Goal: Information Seeking & Learning: Learn about a topic

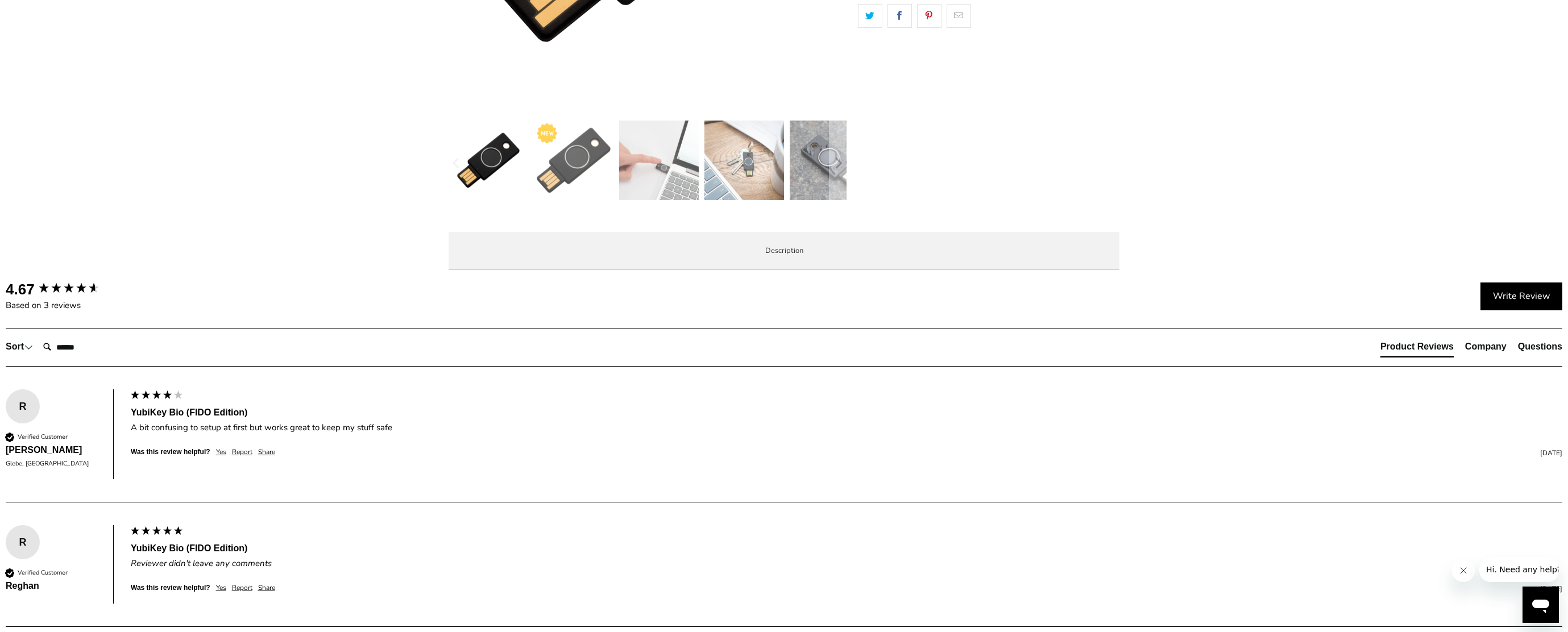
drag, startPoint x: 604, startPoint y: 315, endPoint x: 969, endPoint y: 358, distance: 367.5
click at [0, 0] on div "YubiKey Bio supports biometric authentication using fingerprint recognition for…" at bounding box center [0, 0] width 0 height 0
drag, startPoint x: 969, startPoint y: 358, endPoint x: 934, endPoint y: 373, distance: 38.1
click at [0, 0] on p "The YubiKey Bio is FIDO and FIDO2 certified. It works with Google Chrome or any…" at bounding box center [0, 0] width 0 height 0
drag, startPoint x: 640, startPoint y: 472, endPoint x: 805, endPoint y: 481, distance: 165.2
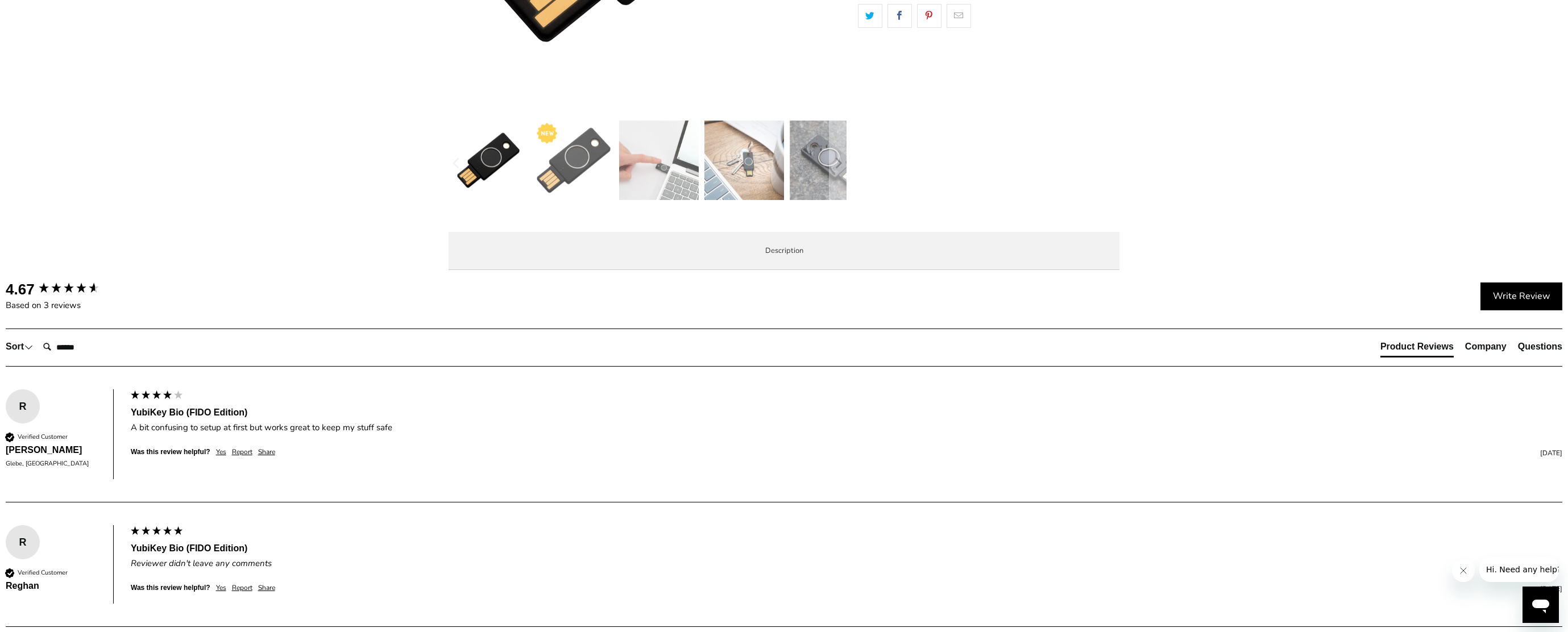
click at [0, 0] on p "BUILT FOR BUSINESS - Supports a range of business scenarios including privilege…" at bounding box center [0, 0] width 0 height 0
drag, startPoint x: 805, startPoint y: 481, endPoint x: 700, endPoint y: 484, distance: 105.0
click at [0, 0] on p "BUILT FOR BUSINESS - Supports a range of business scenarios including privilege…" at bounding box center [0, 0] width 0 height 0
drag, startPoint x: 649, startPoint y: 389, endPoint x: 840, endPoint y: 388, distance: 191.0
click at [0, 0] on span "LastPass users please note you will need a YubiKey 5 Series key. The YubiKey Bi…" at bounding box center [0, 0] width 0 height 0
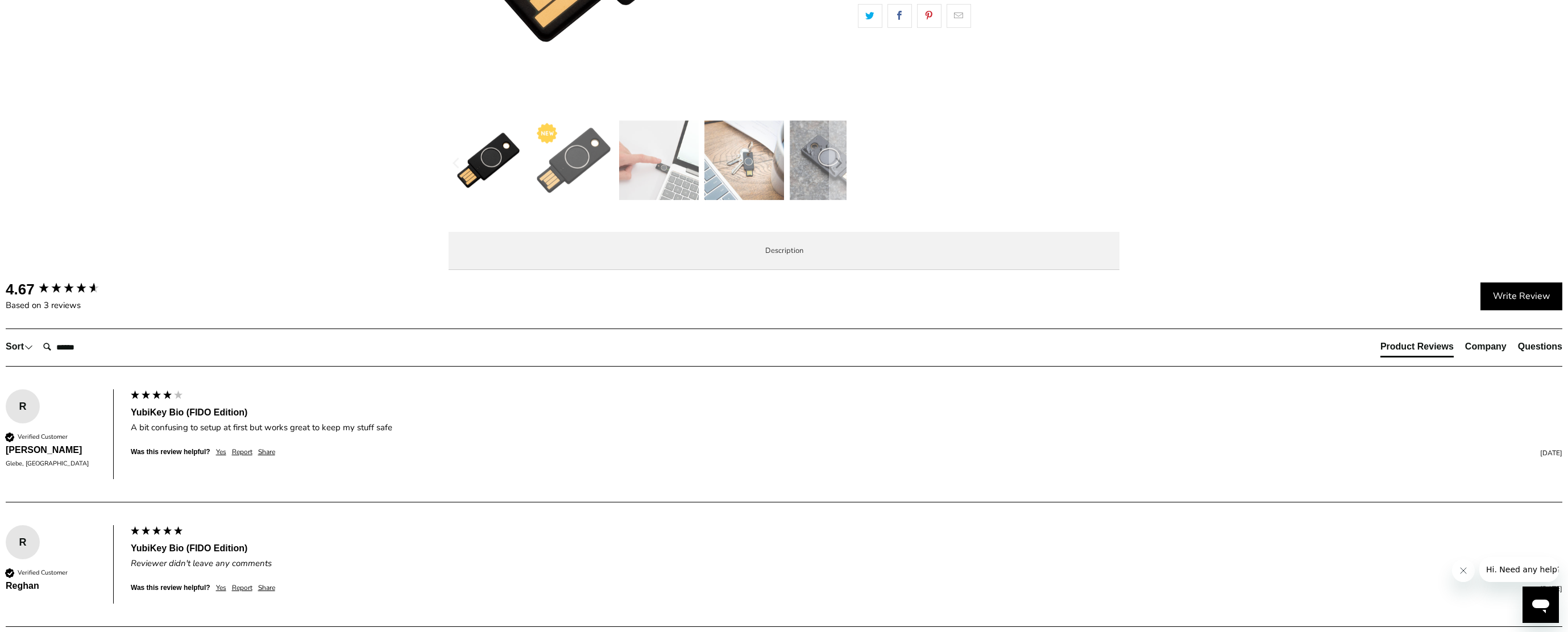
drag, startPoint x: 840, startPoint y: 388, endPoint x: 805, endPoint y: 385, distance: 35.1
click at [0, 0] on span "LastPass users please note you will need a YubiKey 5 Series key. The YubiKey Bi…" at bounding box center [0, 0] width 0 height 0
drag, startPoint x: 753, startPoint y: 460, endPoint x: 907, endPoint y: 490, distance: 156.9
click at [0, 0] on p "BUILT FOR BUSINESS - Supports a range of business scenarios including privilege…" at bounding box center [0, 0] width 0 height 0
drag, startPoint x: 907, startPoint y: 490, endPoint x: 887, endPoint y: 479, distance: 22.8
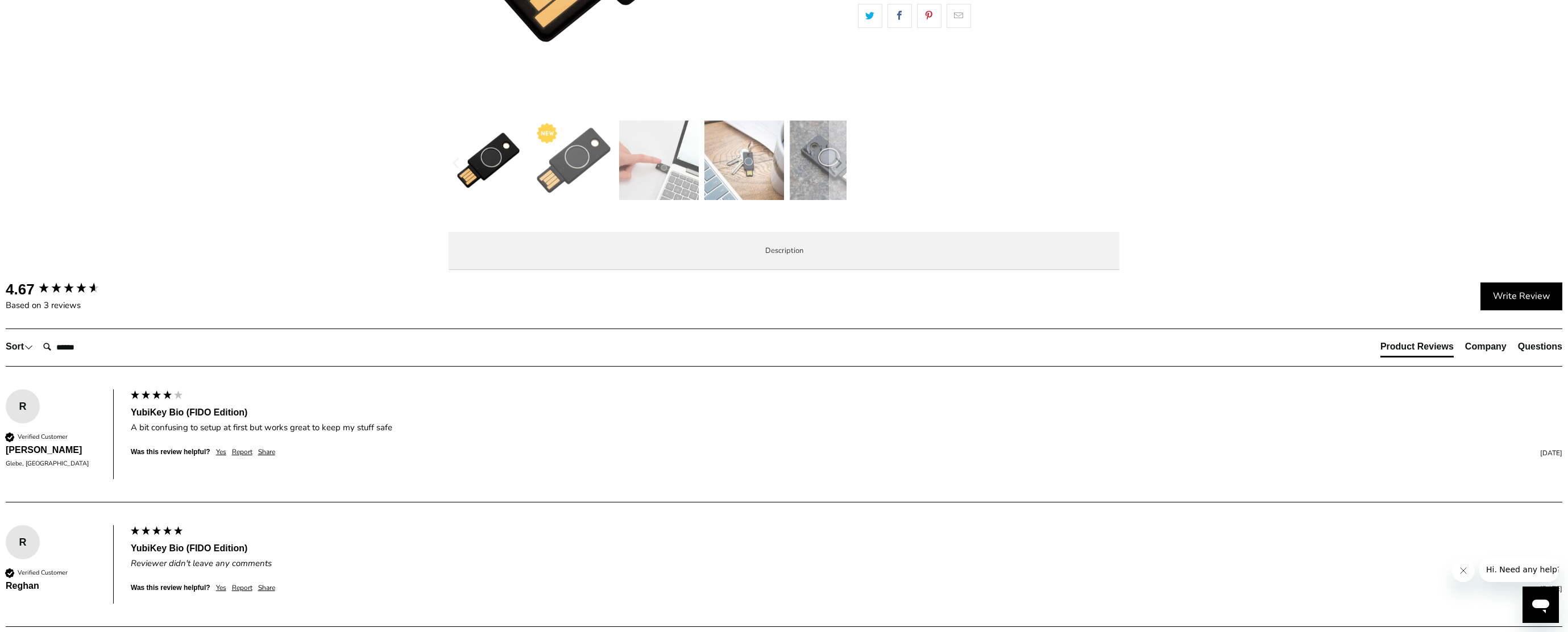
click at [0, 0] on p "BUILT FOR BUSINESS - Supports a range of business scenarios including privilege…" at bounding box center [0, 0] width 0 height 0
drag, startPoint x: 811, startPoint y: 350, endPoint x: 1059, endPoint y: 377, distance: 249.5
click at [0, 0] on p "The YubiKey Bio is FIDO and FIDO2 certified. It works with Google Chrome or any…" at bounding box center [0, 0] width 0 height 0
drag, startPoint x: 713, startPoint y: 362, endPoint x: 624, endPoint y: 370, distance: 89.4
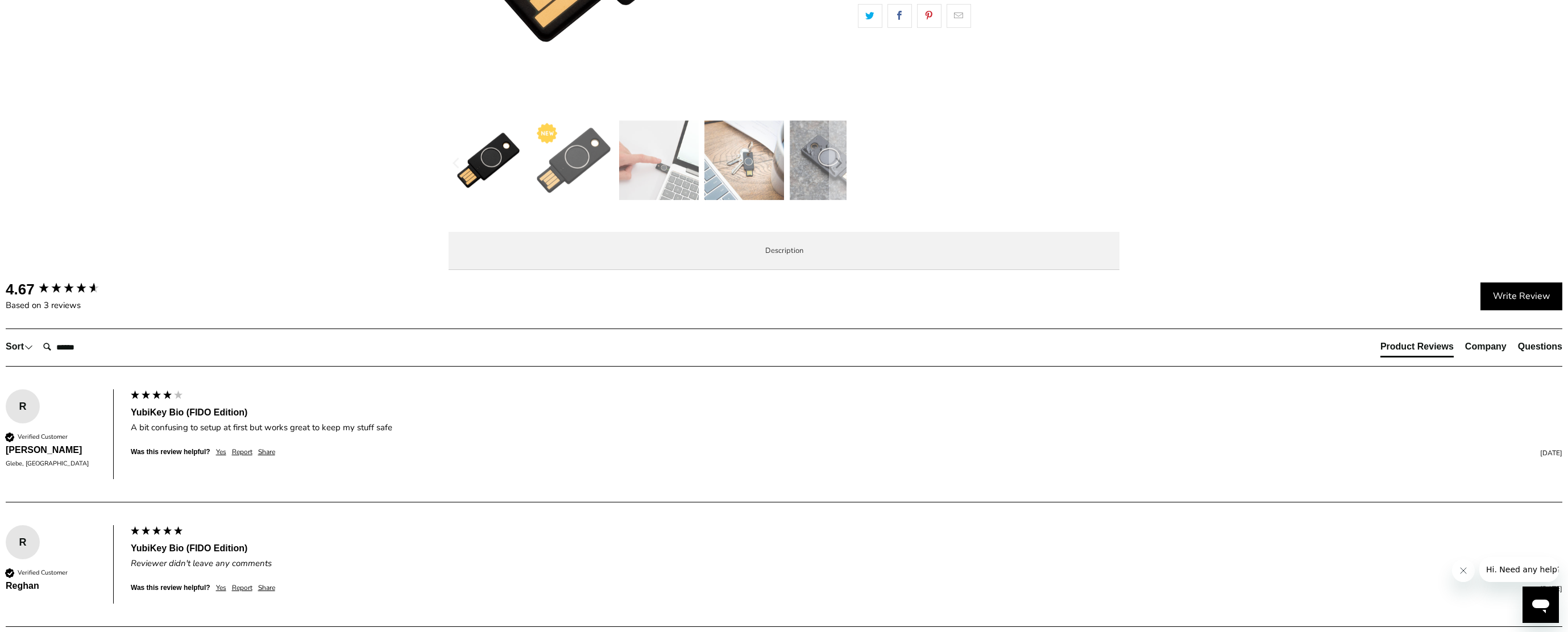
click at [0, 0] on p "The YubiKey Bio is FIDO and FIDO2 certified. It works with Google Chrome or any…" at bounding box center [0, 0] width 0 height 0
drag, startPoint x: 624, startPoint y: 370, endPoint x: 603, endPoint y: 361, distance: 22.8
click at [0, 0] on p "The YubiKey Bio is FIDO and FIDO2 certified. It works with Google Chrome or any…" at bounding box center [0, 0] width 0 height 0
click at [0, 0] on div "YubiKey Bio supports biometric authentication using fingerprint recognition for…" at bounding box center [0, 0] width 0 height 0
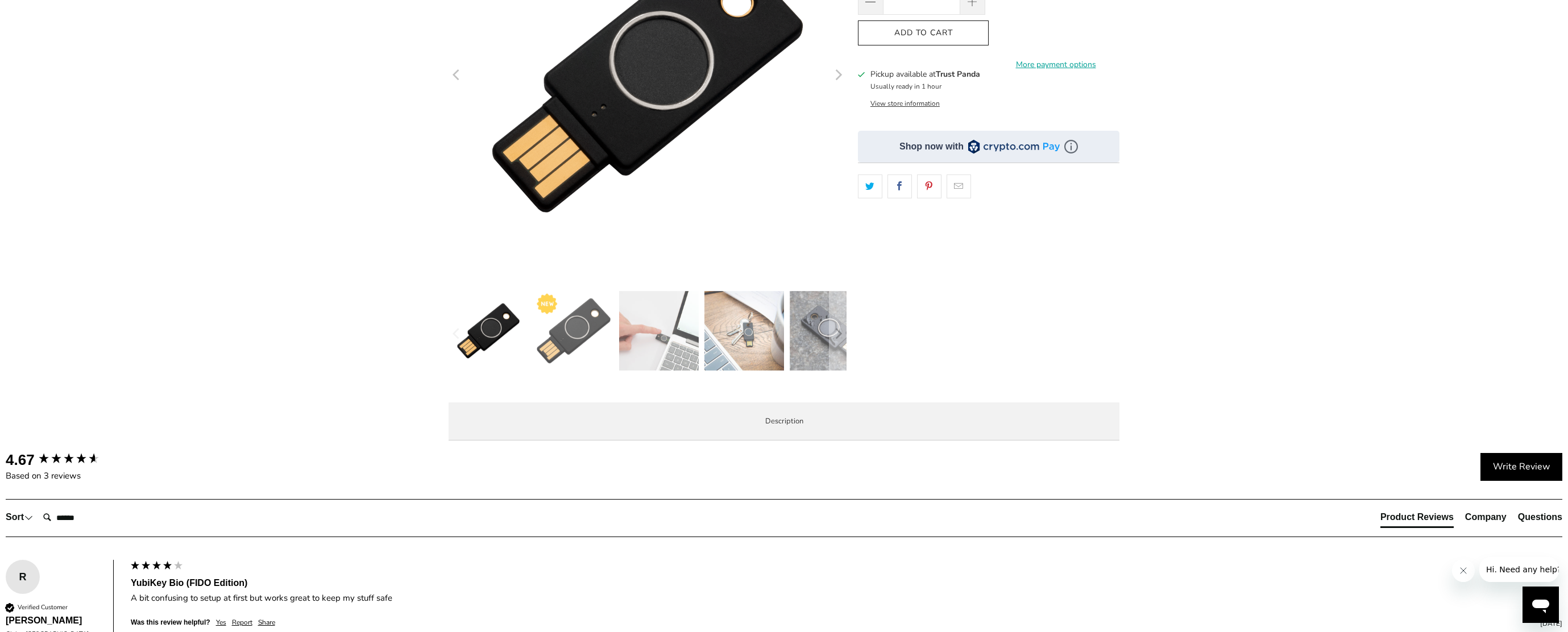
click at [563, 336] on img at bounding box center [573, 331] width 79 height 79
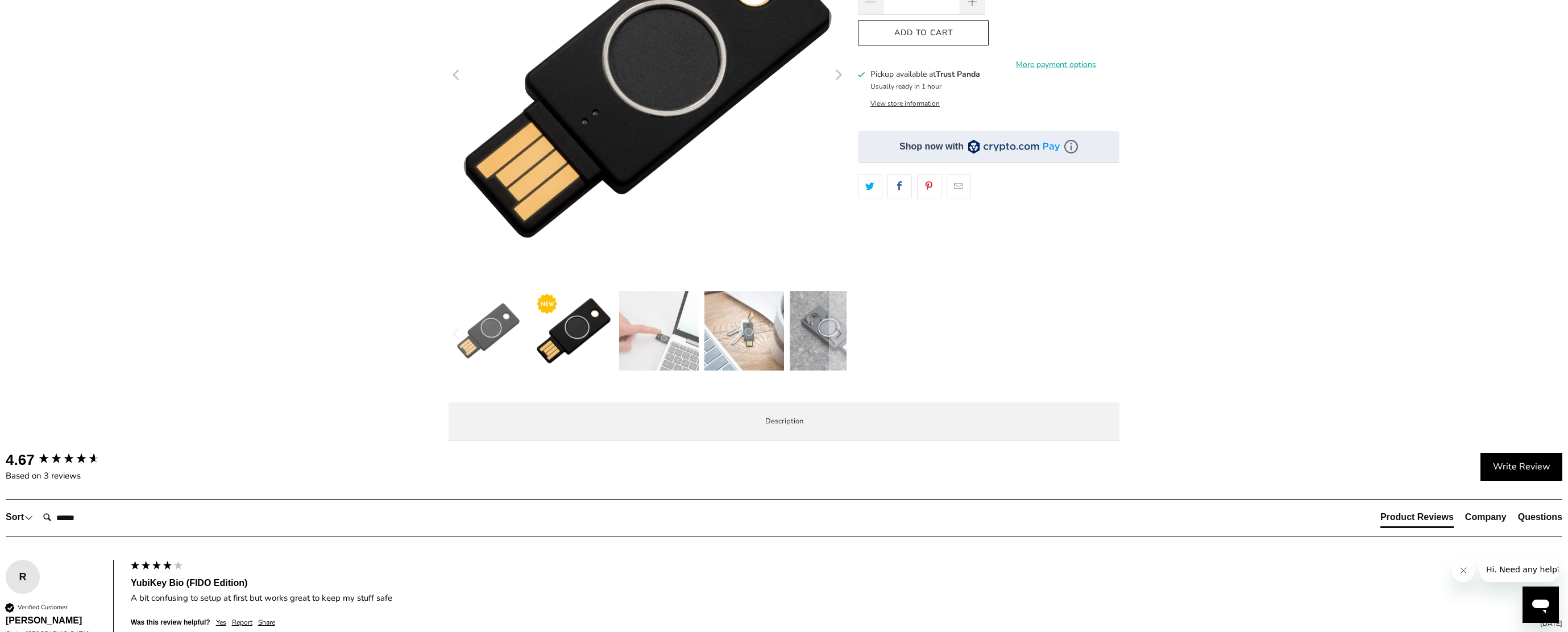
click at [749, 340] on img at bounding box center [744, 331] width 79 height 79
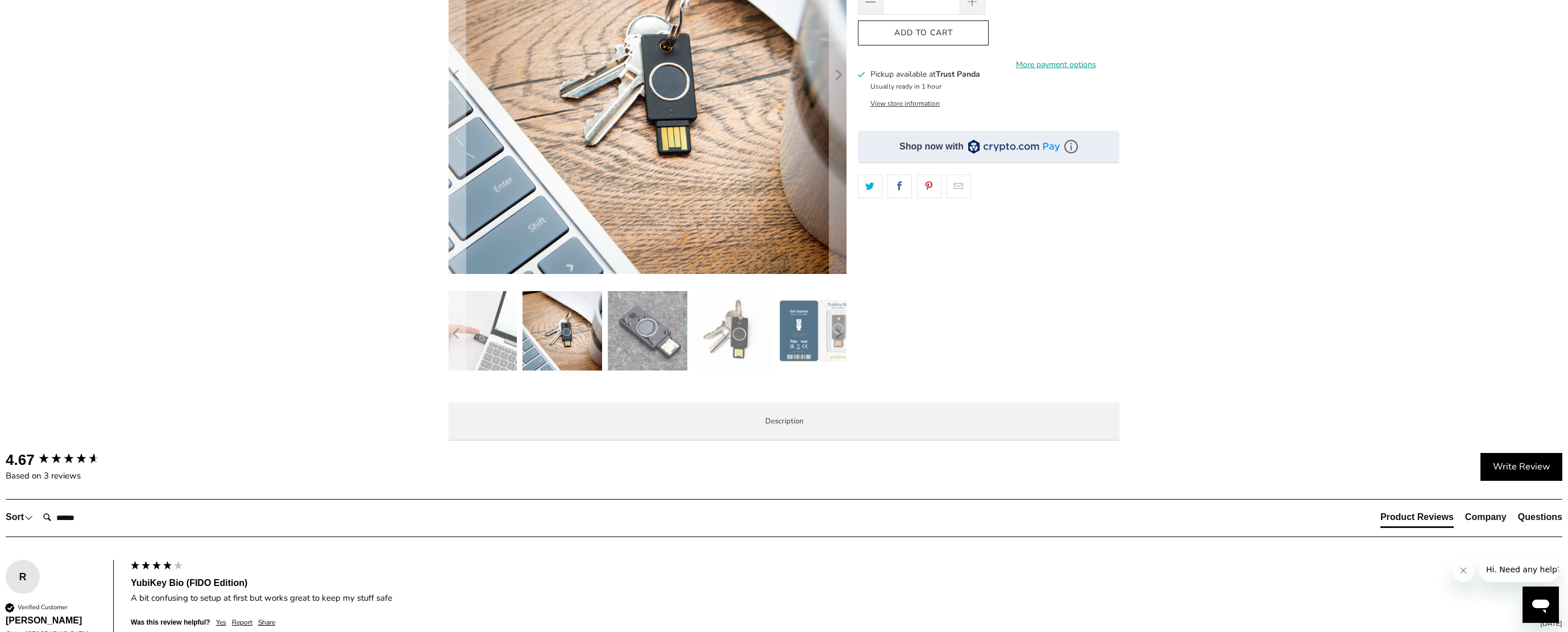
click at [646, 349] on img at bounding box center [648, 331] width 79 height 79
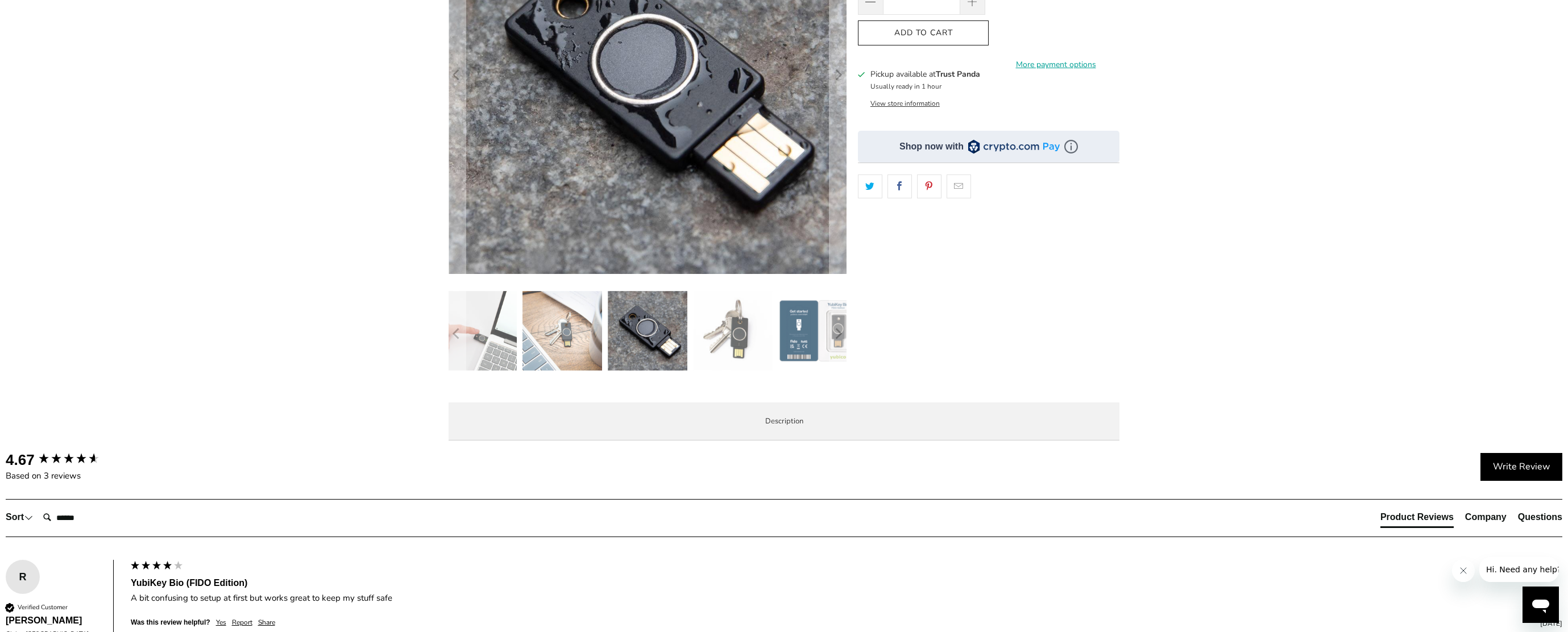
click at [754, 344] on img at bounding box center [733, 331] width 79 height 79
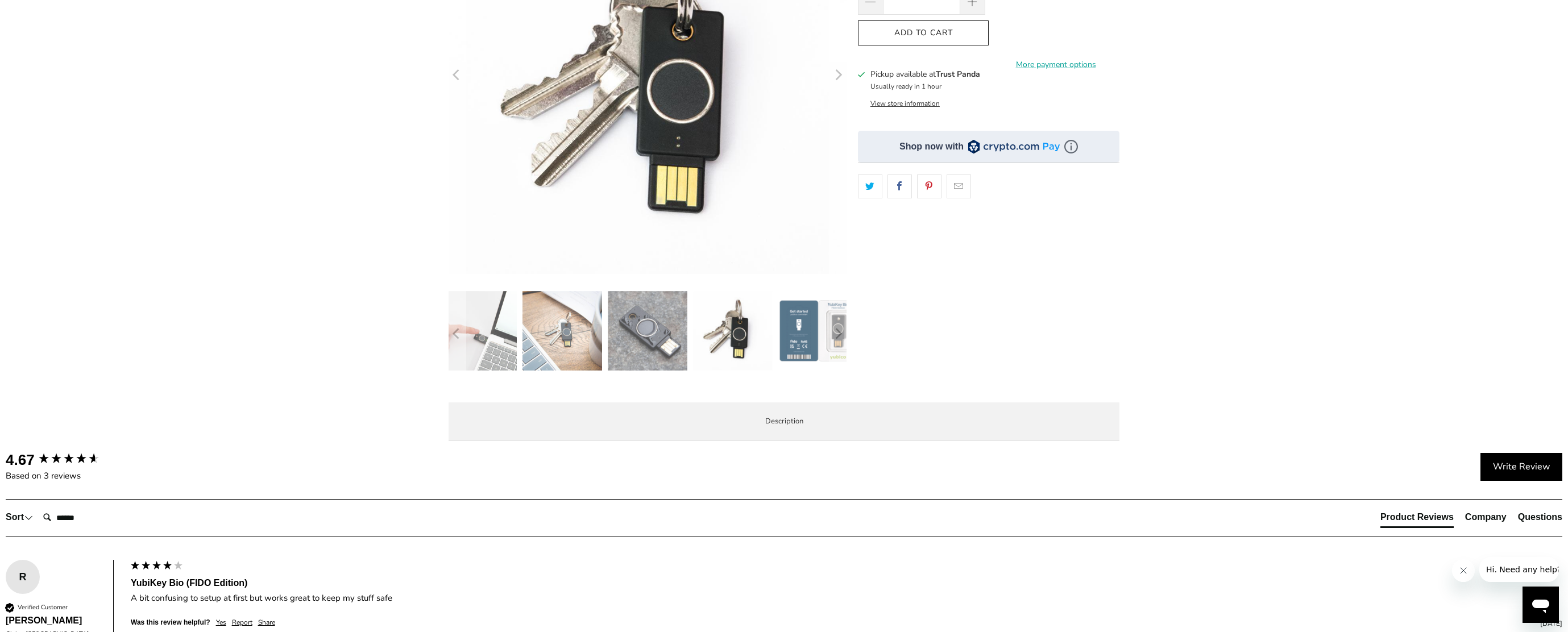
click at [812, 345] on img at bounding box center [818, 331] width 79 height 79
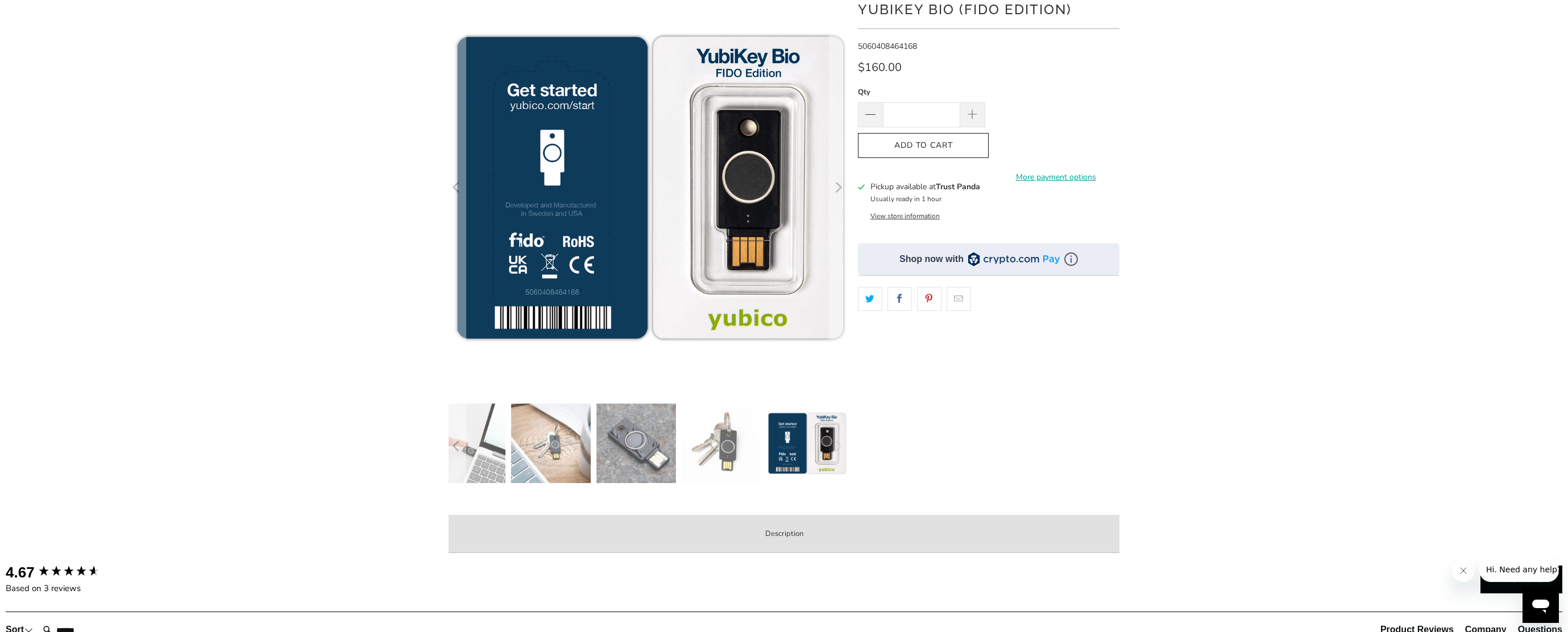
scroll to position [0, 0]
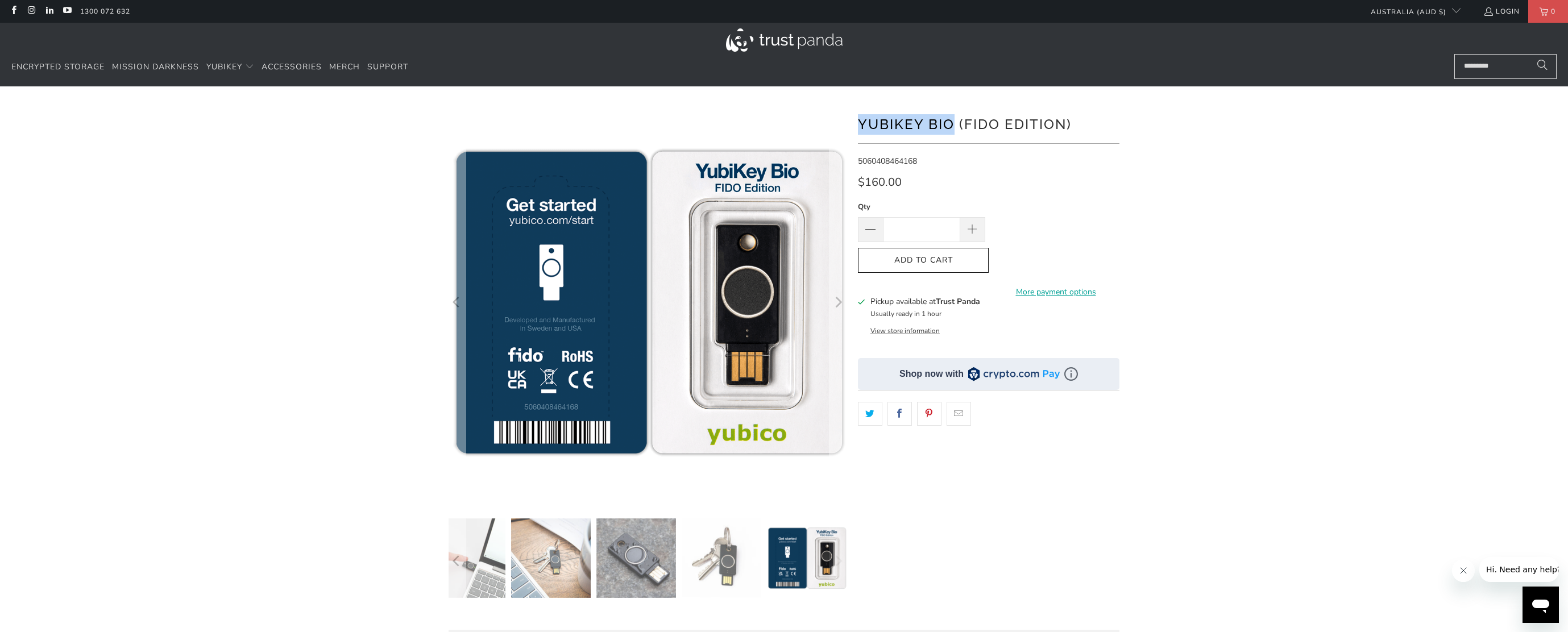
drag, startPoint x: 858, startPoint y: 124, endPoint x: 954, endPoint y: 119, distance: 96.1
click at [954, 119] on div "*" at bounding box center [784, 390] width 683 height 574
copy h1 "YubiKey Bio"
